Goal: Information Seeking & Learning: Learn about a topic

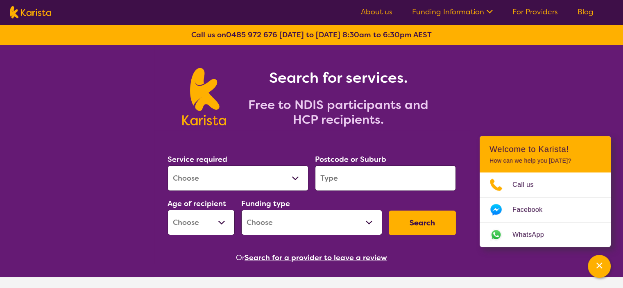
click at [284, 178] on select "Allied Health Assistant Assessment ([MEDICAL_DATA] or [MEDICAL_DATA]) Behaviour…" at bounding box center [237, 177] width 141 height 25
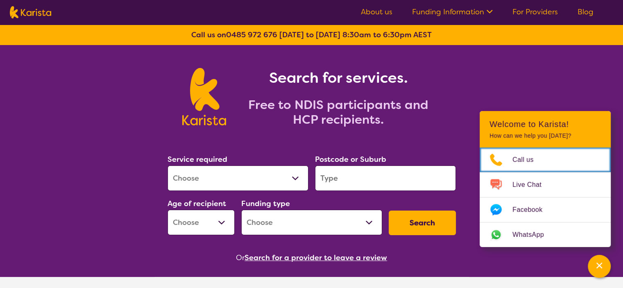
scroll to position [41, 0]
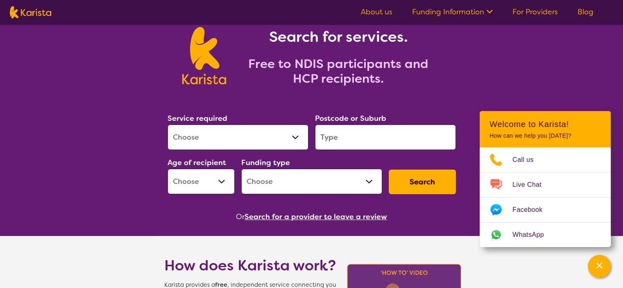
click at [286, 140] on select "Allied Health Assistant Assessment ([MEDICAL_DATA] or [MEDICAL_DATA]) Behaviour…" at bounding box center [237, 136] width 141 height 25
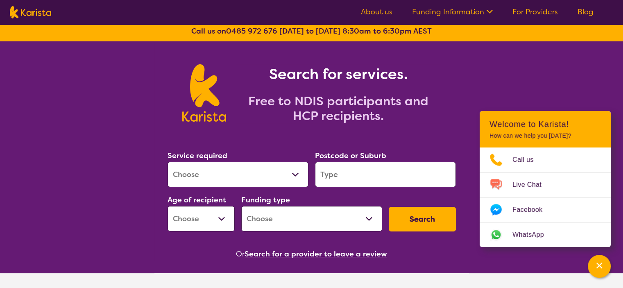
scroll to position [0, 0]
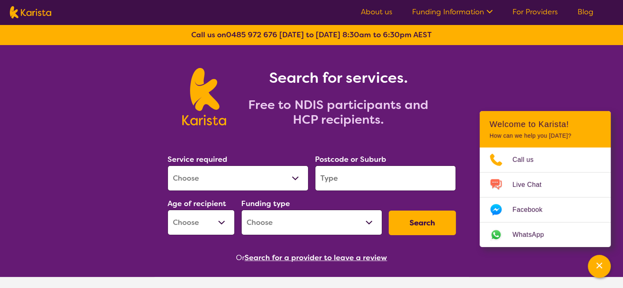
click at [300, 171] on select "Allied Health Assistant Assessment ([MEDICAL_DATA] or [MEDICAL_DATA]) Behaviour…" at bounding box center [237, 177] width 141 height 25
select select "[MEDICAL_DATA]"
click at [167, 165] on select "Allied Health Assistant Assessment ([MEDICAL_DATA] or [MEDICAL_DATA]) Behaviour…" at bounding box center [237, 177] width 141 height 25
click at [377, 178] on input "search" at bounding box center [385, 177] width 141 height 25
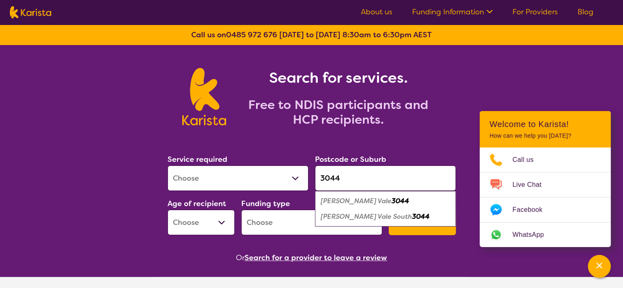
type input "3044"
click at [343, 200] on em "[PERSON_NAME] Vale" at bounding box center [356, 201] width 71 height 9
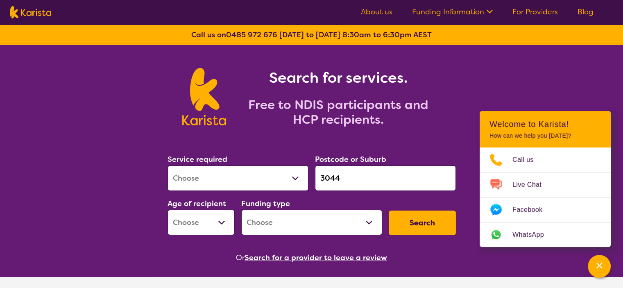
click at [310, 226] on select "Home Care Package (HCP) National Disability Insurance Scheme (NDIS) I don't know" at bounding box center [311, 222] width 141 height 25
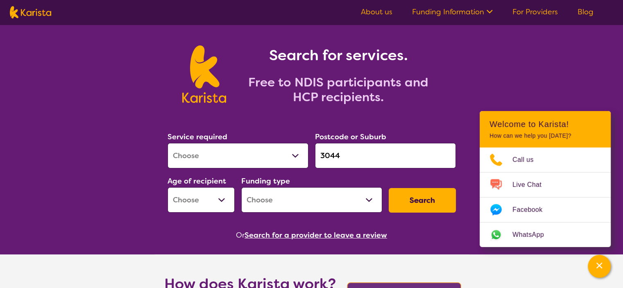
scroll to position [41, 0]
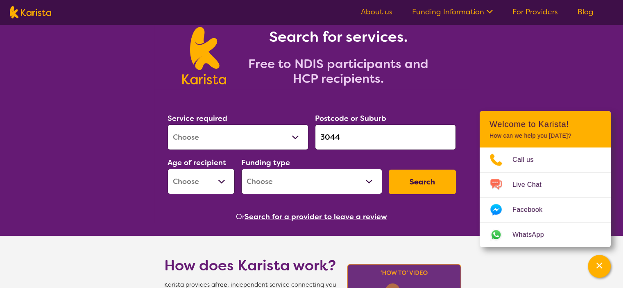
click at [328, 178] on select "Home Care Package (HCP) National Disability Insurance Scheme (NDIS) I don't know" at bounding box center [311, 181] width 141 height 25
select select "NDIS"
click at [241, 169] on select "Home Care Package (HCP) National Disability Insurance Scheme (NDIS) I don't know" at bounding box center [311, 181] width 141 height 25
click at [199, 176] on select "Early Childhood - 0 to 9 Child - 10 to 11 Adolescent - 12 to 17 Adult - 18 to 6…" at bounding box center [200, 181] width 67 height 25
select select "AS"
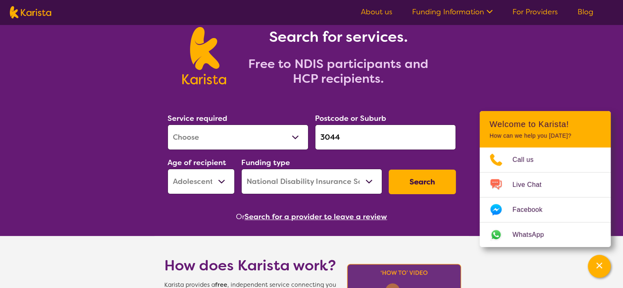
click at [167, 169] on select "Early Childhood - 0 to 9 Child - 10 to 11 Adolescent - 12 to 17 Adult - 18 to 6…" at bounding box center [200, 181] width 67 height 25
click at [437, 186] on button "Search" at bounding box center [422, 181] width 67 height 25
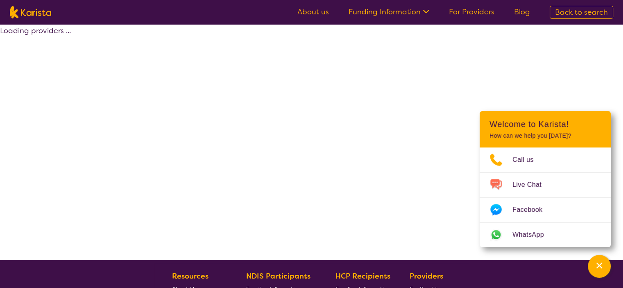
select select "by_score"
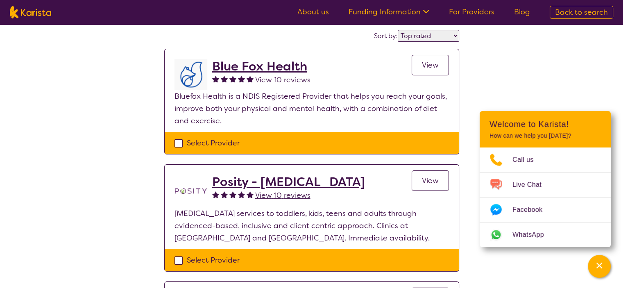
scroll to position [82, 0]
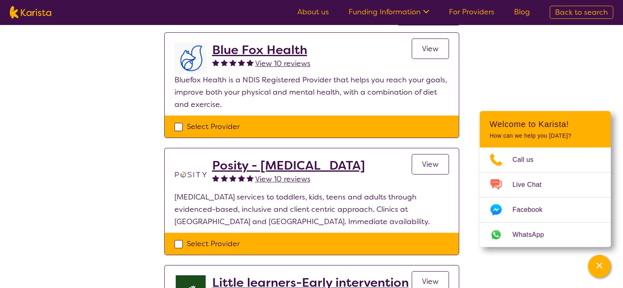
click at [442, 170] on link "View" at bounding box center [429, 164] width 37 height 20
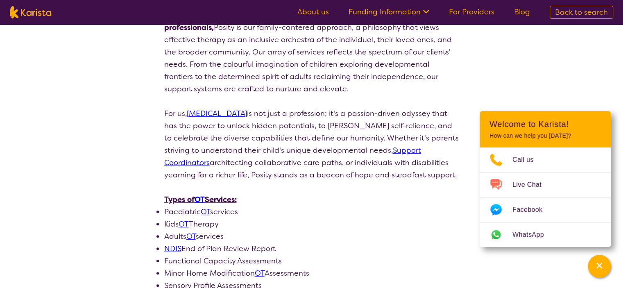
scroll to position [287, 0]
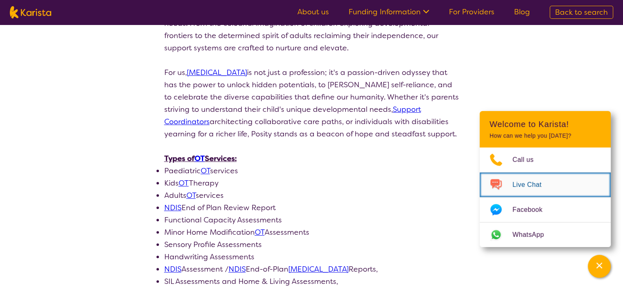
click at [533, 194] on link "Live Chat" at bounding box center [544, 184] width 131 height 25
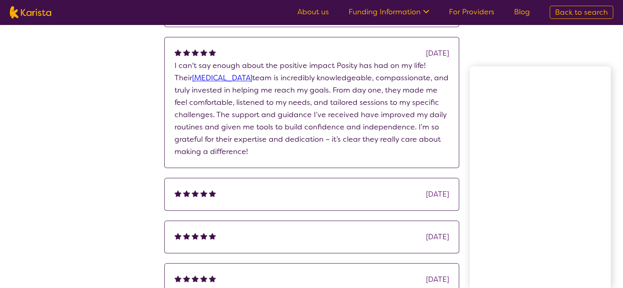
scroll to position [983, 0]
click at [444, 177] on div "[DATE]" at bounding box center [311, 193] width 295 height 33
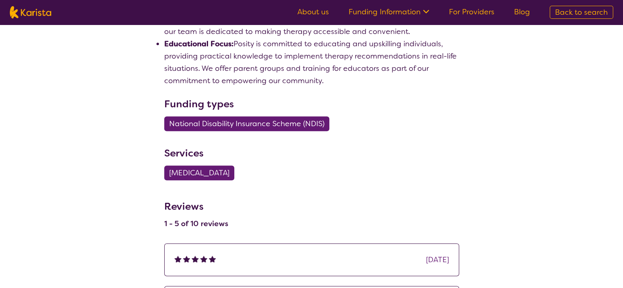
scroll to position [737, 0]
